Goal: Task Accomplishment & Management: Use online tool/utility

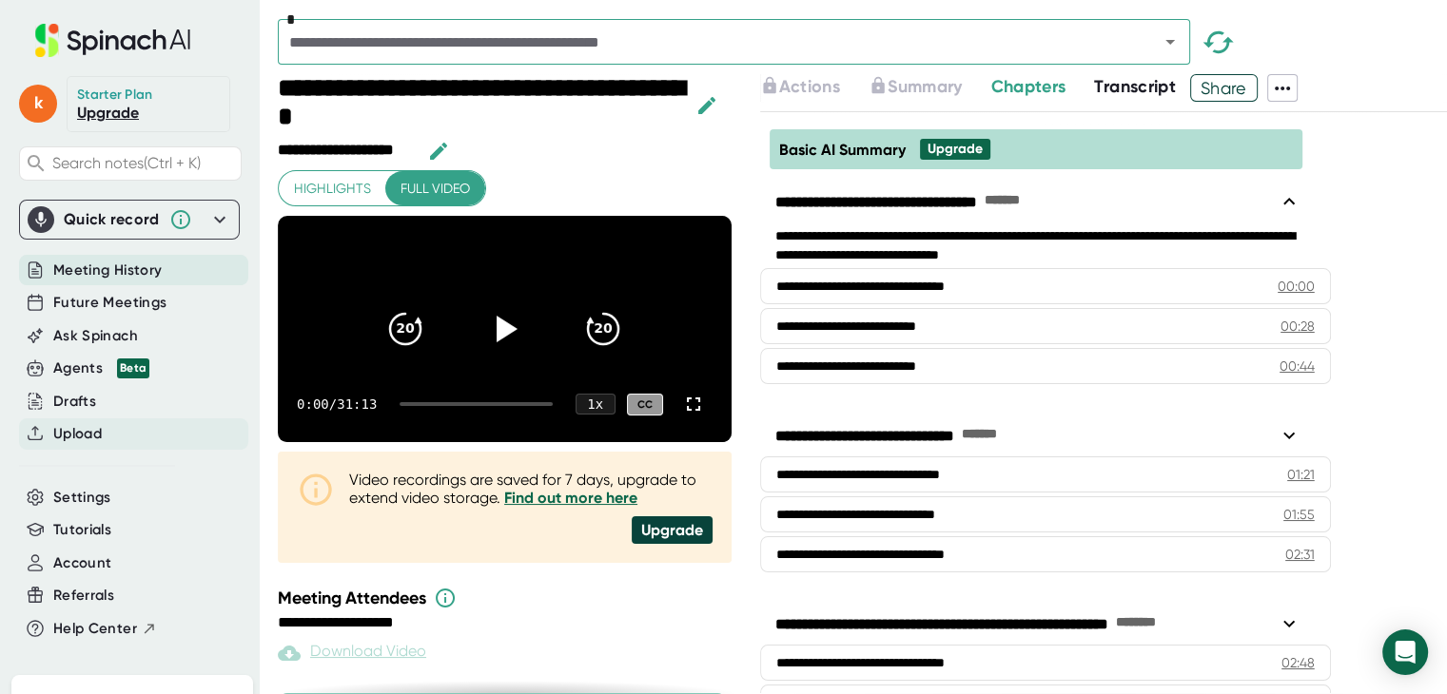
click at [88, 433] on span "Upload" at bounding box center [77, 434] width 49 height 22
